Goal: Task Accomplishment & Management: Manage account settings

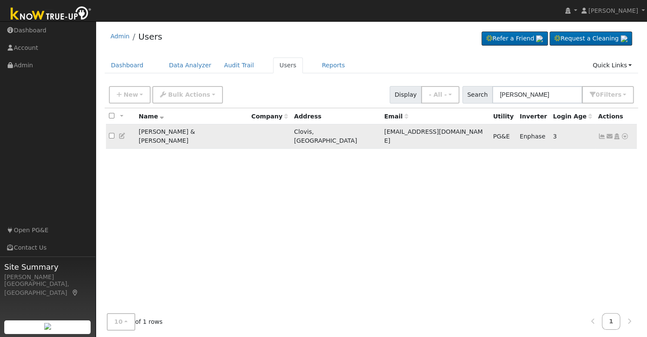
type input "[PERSON_NAME]"
click at [601, 134] on icon at bounding box center [602, 136] width 8 height 6
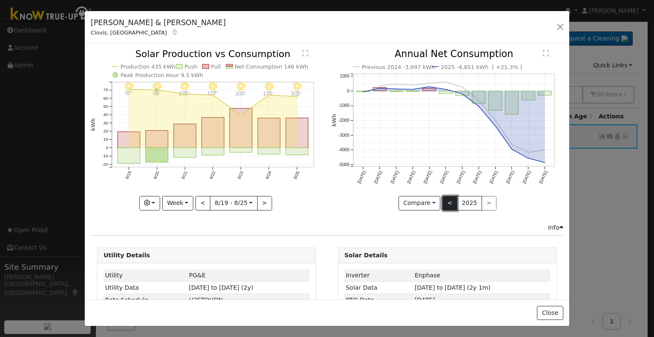
click at [448, 199] on button "<" at bounding box center [449, 203] width 15 height 14
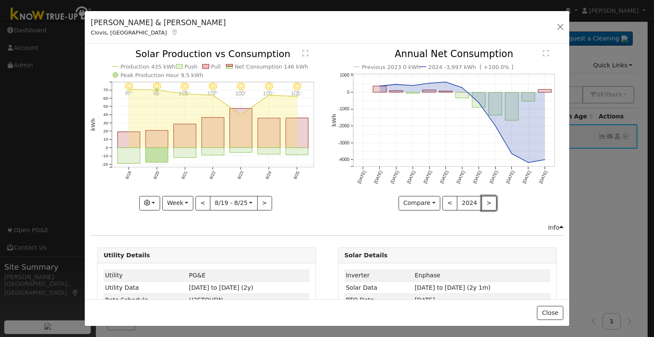
click at [481, 204] on button ">" at bounding box center [488, 203] width 15 height 14
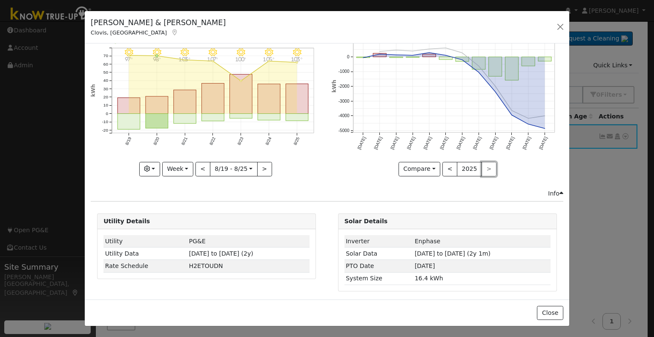
scroll to position [34, 0]
drag, startPoint x: 477, startPoint y: 236, endPoint x: 436, endPoint y: 253, distance: 43.9
click at [436, 253] on span "[DATE] to [DATE] (2y 1m)" at bounding box center [452, 253] width 76 height 7
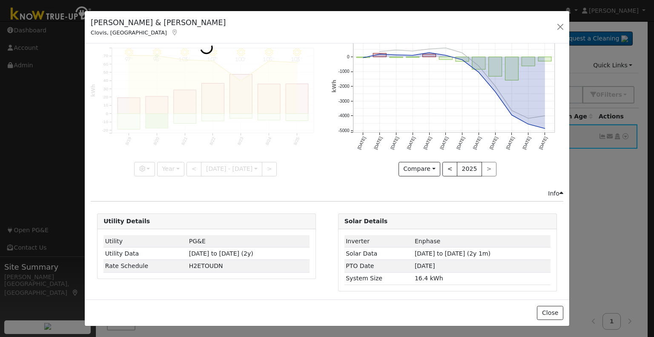
scroll to position [0, 0]
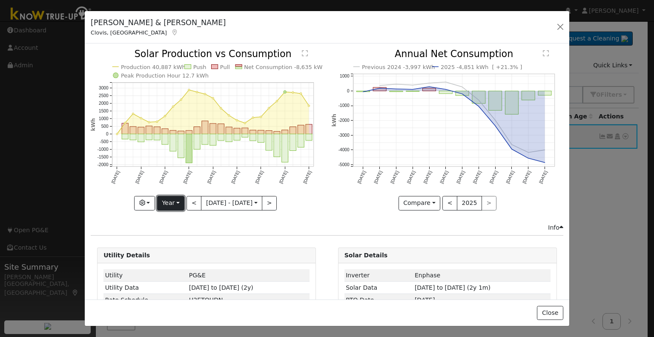
click at [168, 201] on button "Year" at bounding box center [170, 203] width 27 height 14
click at [173, 252] on link "Year" at bounding box center [186, 256] width 59 height 12
type input "[DATE]"
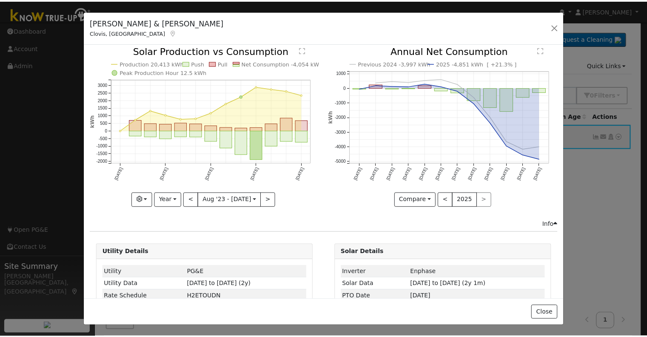
scroll to position [3, 0]
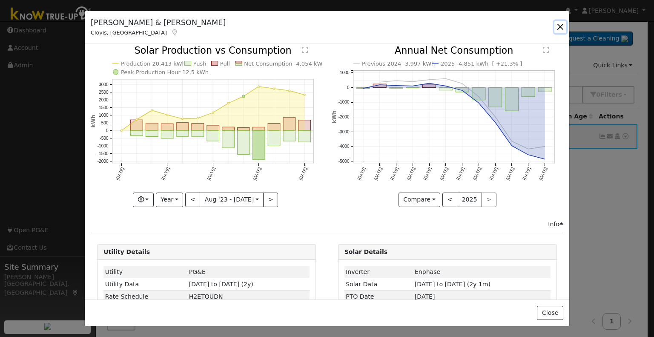
click at [558, 25] on button "button" at bounding box center [560, 27] width 12 height 12
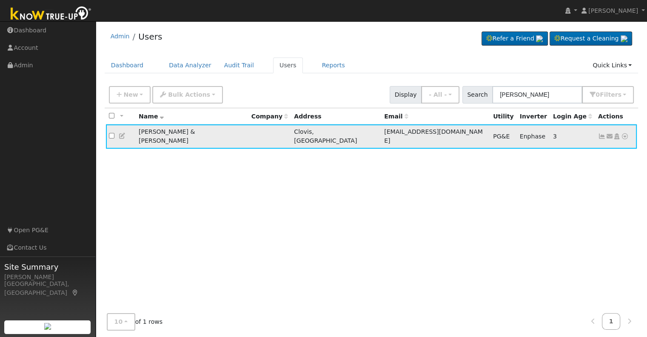
click at [618, 134] on icon at bounding box center [617, 136] width 8 height 6
